Goal: Find contact information: Find contact information

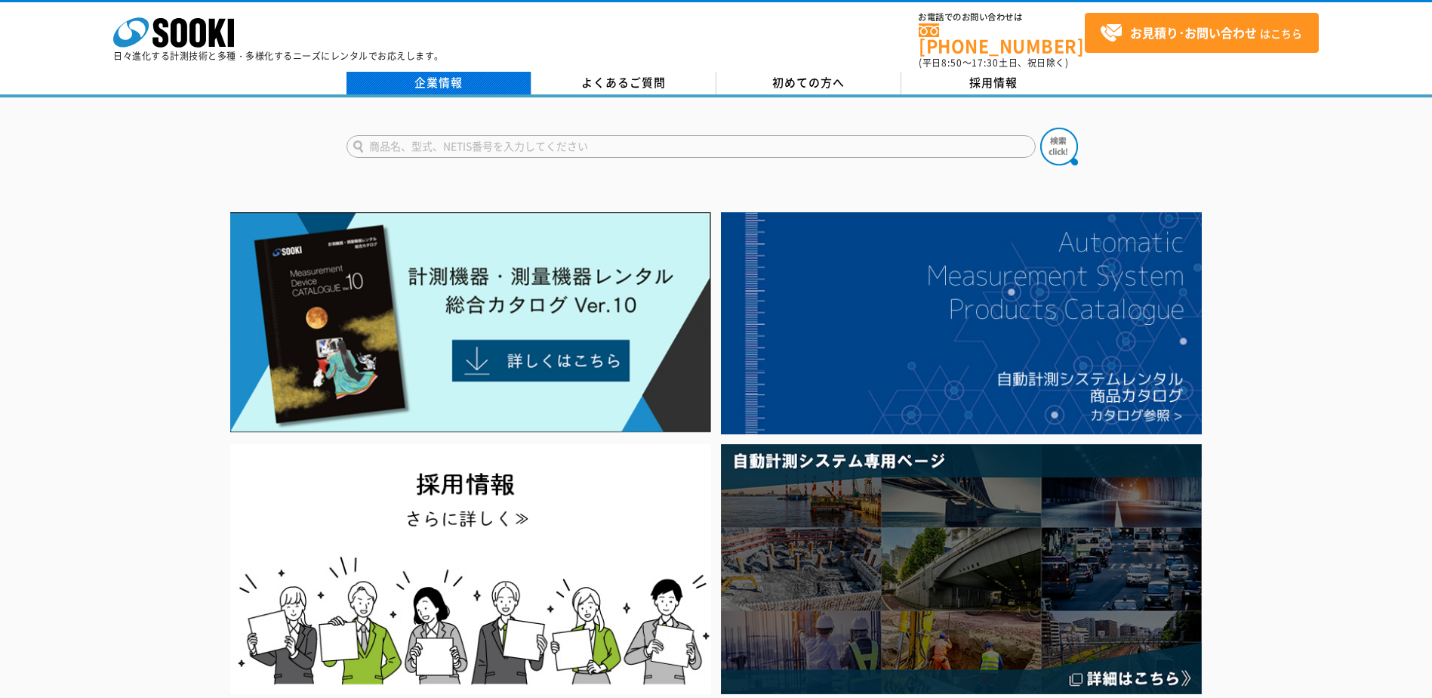
click at [457, 72] on link "企業情報" at bounding box center [439, 83] width 185 height 23
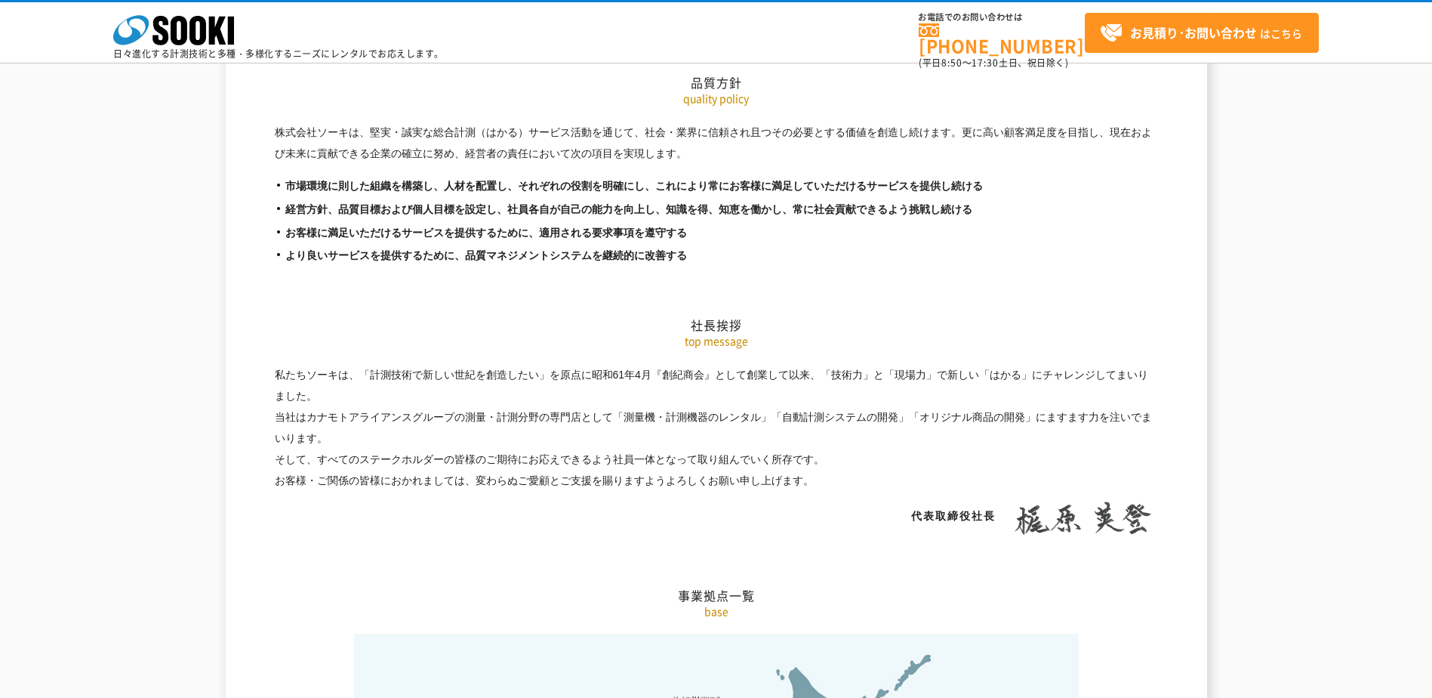
scroll to position [2945, 0]
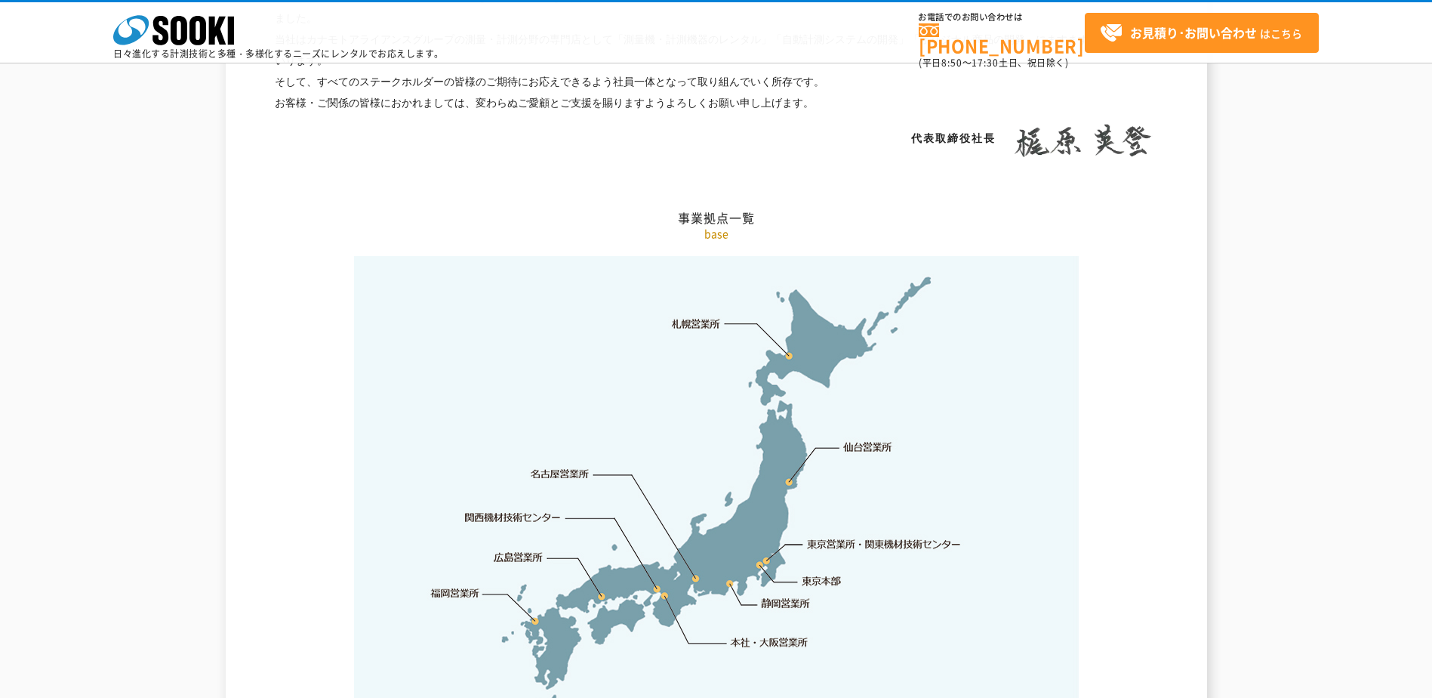
click at [534, 510] on link "関西機材技術センター" at bounding box center [513, 517] width 96 height 15
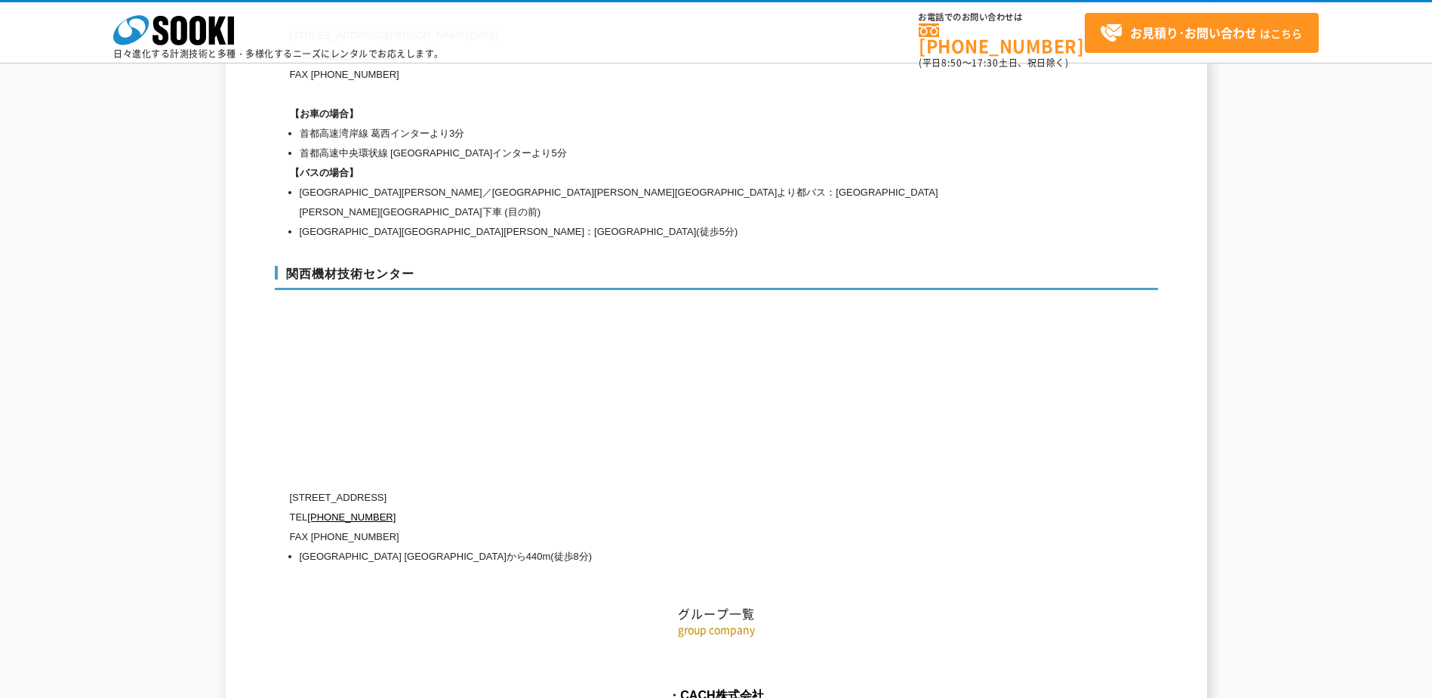
scroll to position [6624, 0]
click at [608, 343] on div "関西機材技術センター [STREET_ADDRESS] [PHONE_NUMBER] FAX [PHONE_NUMBER] [GEOGRAPHIC_DATA]…" at bounding box center [716, 410] width 883 height 325
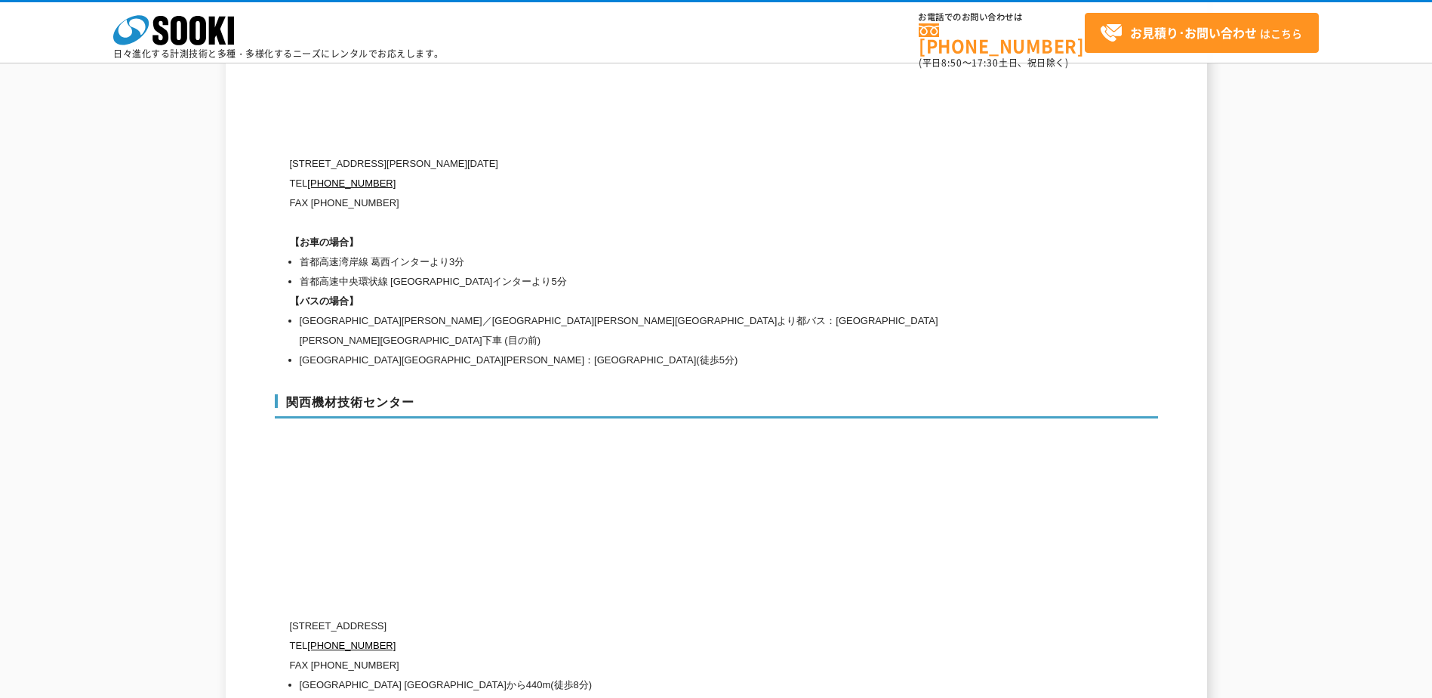
scroll to position [6569, 0]
